Goal: Information Seeking & Learning: Learn about a topic

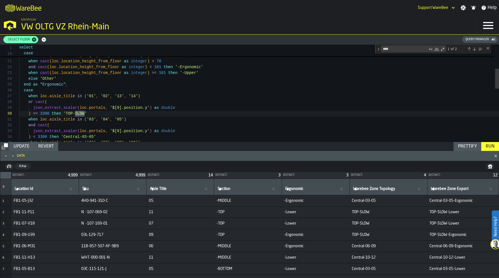
scroll to position [58, 0]
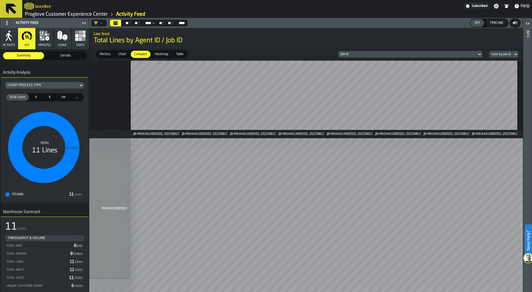
click at [212, 24] on header "— ** ** / ** ** / **** **** — ** ** / ** ** / **** **** KPI Timeline" at bounding box center [305, 23] width 433 height 10
click at [163, 54] on span "Heatmap" at bounding box center [162, 54] width 18 height 5
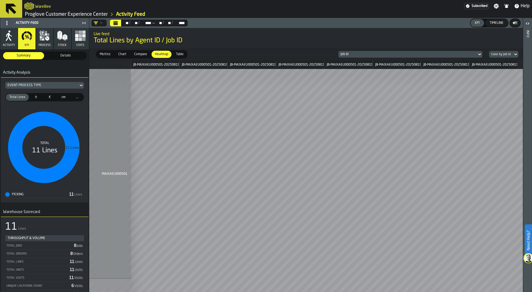
click at [382, 37] on span "Total Lines by Agent ID / Job ID" at bounding box center [306, 40] width 425 height 9
click at [428, 55] on div "Job Id" at bounding box center [407, 54] width 134 height 4
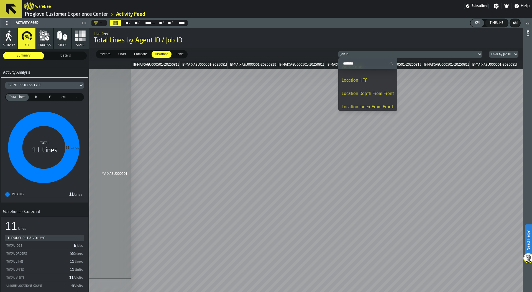
scroll to position [450, 0]
click at [374, 105] on div "Shift Day" at bounding box center [367, 104] width 52 height 7
